Goal: Transaction & Acquisition: Purchase product/service

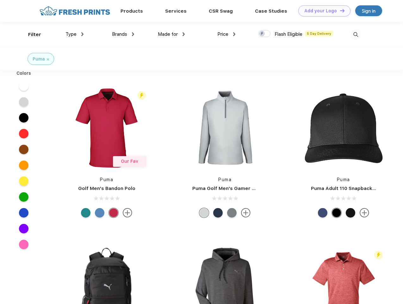
scroll to position [0, 0]
click at [322, 11] on link "Add your Logo Design Tool" at bounding box center [324, 10] width 52 height 11
click at [0, 0] on div "Design Tool" at bounding box center [0, 0] width 0 height 0
click at [340, 10] on link "Add your Logo Design Tool" at bounding box center [324, 10] width 52 height 11
click at [30, 34] on div "Filter" at bounding box center [34, 34] width 13 height 7
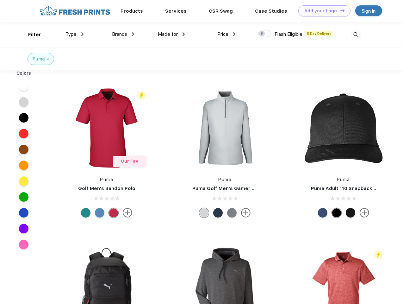
click at [75, 34] on span "Type" at bounding box center [71, 34] width 11 height 6
click at [123, 34] on span "Brands" at bounding box center [119, 34] width 15 height 6
click at [172, 34] on span "Made for" at bounding box center [168, 34] width 20 height 6
click at [227, 34] on span "Price" at bounding box center [222, 34] width 11 height 6
click at [265, 34] on div at bounding box center [264, 33] width 12 height 7
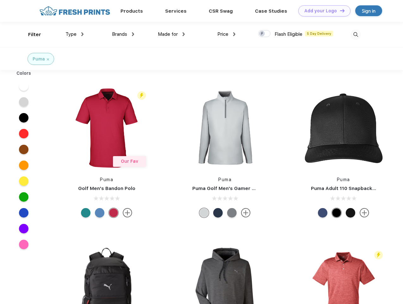
click at [262, 34] on input "checkbox" at bounding box center [260, 32] width 4 height 4
click at [356, 34] on img at bounding box center [356, 34] width 10 height 10
